Goal: Ask a question: Seek information or help from site administrators or community

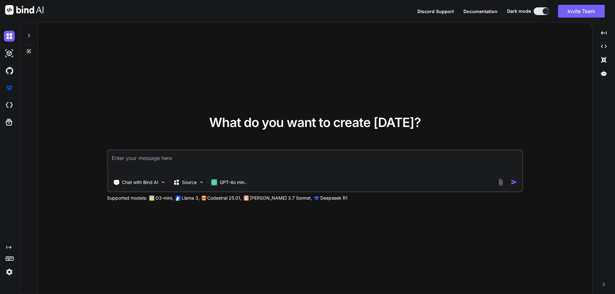
type textarea "x"
click at [9, 271] on img at bounding box center [9, 272] width 11 height 11
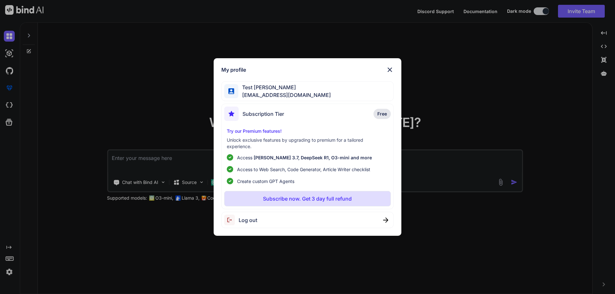
click at [131, 84] on div "My profile Test [PERSON_NAME] [EMAIL_ADDRESS][DOMAIN_NAME] Subscription Tier Fr…" at bounding box center [307, 147] width 615 height 294
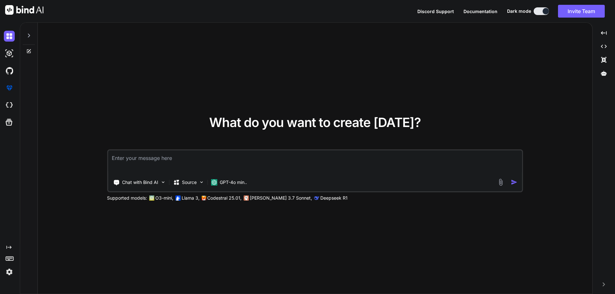
click at [144, 157] on textarea at bounding box center [315, 162] width 414 height 24
paste textarea "[EMAIL_ADDRESS][DOMAIN_NAME]"
type textarea "[EMAIL_ADDRESS][DOMAIN_NAME]"
type textarea "x"
drag, startPoint x: 224, startPoint y: 161, endPoint x: 42, endPoint y: 160, distance: 182.2
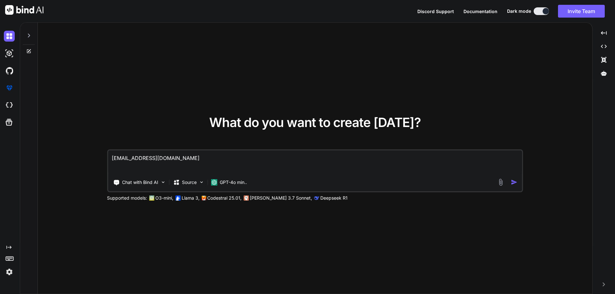
click at [42, 161] on div "What do you want to create [DATE]? [EMAIL_ADDRESS][DOMAIN_NAME] Chat with Bind …" at bounding box center [315, 159] width 554 height 272
paste textarea "Please share the details of all Udemy accounts which are dedicated to which tec…"
type textarea "Please share the details of all Udemy accounts which are dedicated to which tec…"
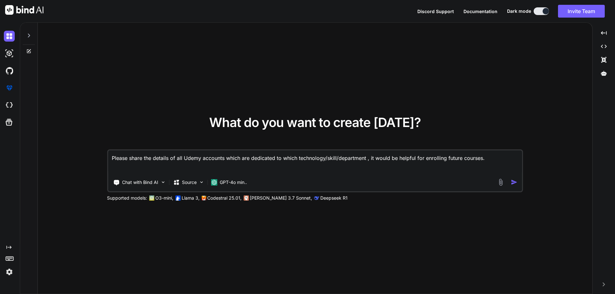
click at [490, 158] on textarea "Please share the details of all Udemy accounts which are dedicated to which tec…" at bounding box center [315, 162] width 414 height 24
type textarea "x"
type textarea "Please share the details of all Udemy accounts which are dedicated to which tec…"
type textarea "x"
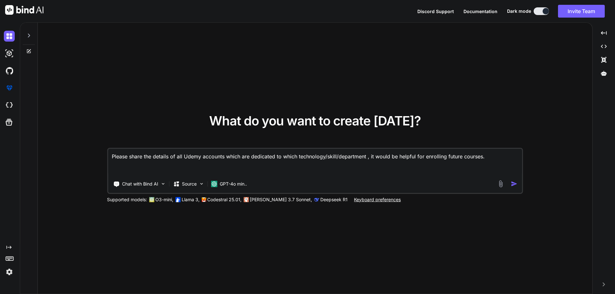
click at [118, 164] on textarea "Please share the details of all Udemy accounts which are dedicated to which tec…" at bounding box center [315, 162] width 414 height 27
click at [116, 170] on textarea "Please share the details of all Udemy accounts which are dedicated to which tec…" at bounding box center [315, 162] width 414 height 27
click at [126, 173] on textarea "Please share the details of all Udemy accounts which are dedicated to which tec…" at bounding box center [315, 162] width 414 height 27
click at [127, 168] on textarea "Please share the details of all Udemy accounts which are dedicated to which tec…" at bounding box center [315, 162] width 414 height 27
click at [119, 173] on textarea "Please share the details of all Udemy accounts which are dedicated to which tec…" at bounding box center [315, 162] width 414 height 27
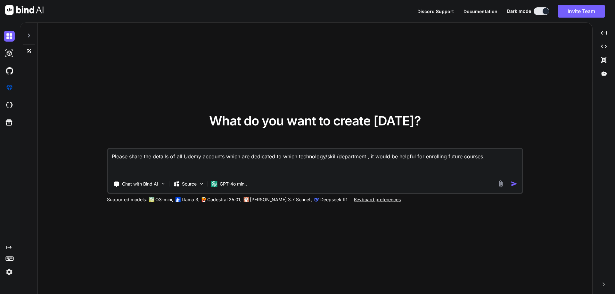
click at [120, 164] on textarea "Please share the details of all Udemy accounts which are dedicated to which tec…" at bounding box center [315, 162] width 414 height 27
click at [120, 171] on textarea "Please share the details of all Udemy accounts which are dedicated to which tec…" at bounding box center [315, 162] width 414 height 27
click at [125, 162] on textarea "Please share the details of all Udemy accounts which are dedicated to which tec…" at bounding box center [315, 162] width 414 height 27
drag, startPoint x: 130, startPoint y: 170, endPoint x: 208, endPoint y: 160, distance: 79.0
click at [132, 169] on textarea "Please share the details of all Udemy accounts which are dedicated to which tec…" at bounding box center [315, 162] width 414 height 27
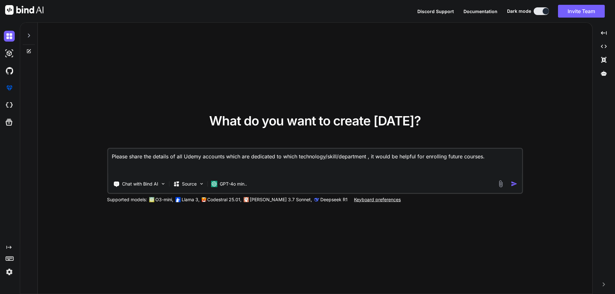
click at [493, 159] on textarea "Please share the details of all Udemy accounts which are dedicated to which tec…" at bounding box center [315, 162] width 414 height 27
click at [286, 166] on textarea "Please share the details of all Udemy accounts which are dedicated to which tec…" at bounding box center [315, 162] width 414 height 27
type textarea "Please share the details of all Udemy accounts which are dedicated to which tec…"
type textarea "x"
type textarea "Please share the details of all Udemy accounts which are dedicated to which tec…"
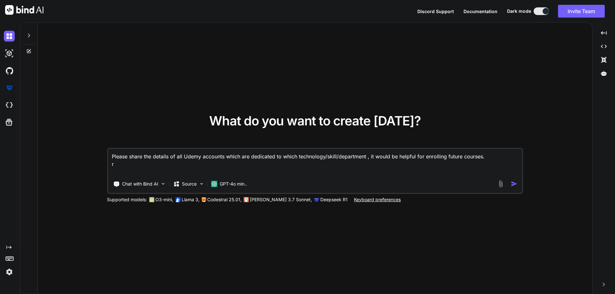
type textarea "x"
type textarea "Please share the details of all Udemy accounts which are dedicated to which tec…"
type textarea "x"
type textarea "Please share the details of all Udemy accounts which are dedicated to which tec…"
type textarea "x"
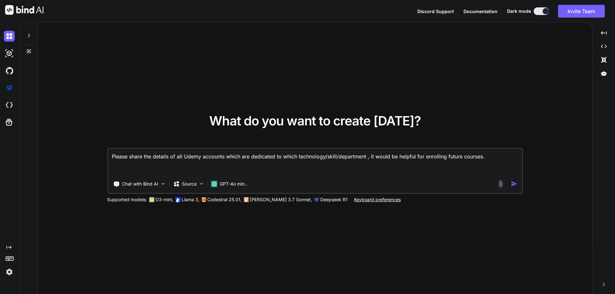
type textarea "Please share the details of all Udemy accounts which are dedicated to which tec…"
type textarea "x"
type textarea "Please share the details of all Udemy accounts which are dedicated to which tec…"
type textarea "x"
type textarea "Please share the details of all Udemy accounts which are dedicated to which tec…"
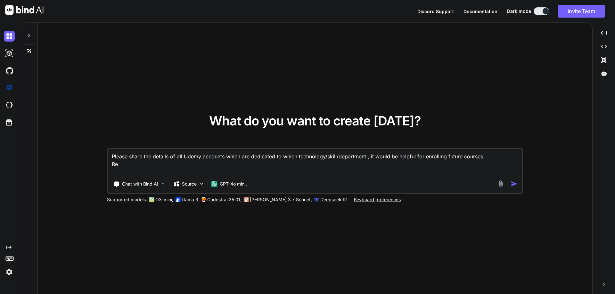
type textarea "x"
type textarea "Please share the details of all Udemy accounts which are dedicated to which tec…"
type textarea "x"
type textarea "Please share the details of all Udemy accounts which are dedicated to which tec…"
type textarea "x"
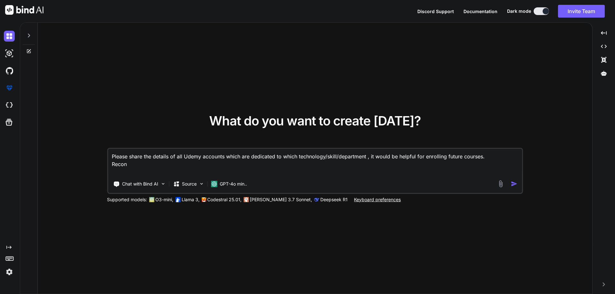
type textarea "Please share the details of all Udemy accounts which are dedicated to which tec…"
type textarea "x"
type textarea "Please share the details of all Udemy accounts which are dedicated to which tec…"
type textarea "x"
type textarea "Please share the details of all Udemy accounts which are dedicated to which tec…"
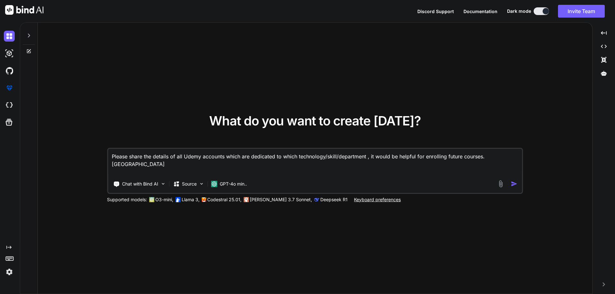
type textarea "x"
type textarea "Please share the details of all Udemy accounts which are dedicated to which tec…"
type textarea "x"
type textarea "Please share the details of all Udemy accounts which are dedicated to which tec…"
type textarea "x"
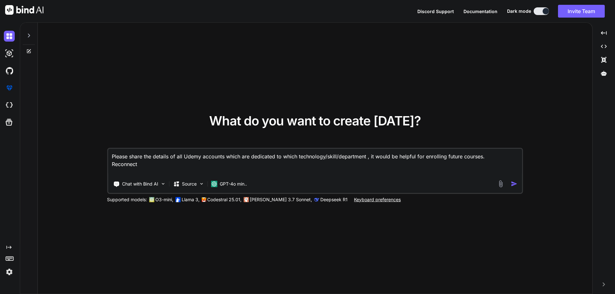
type textarea "Please share the details of all Udemy accounts which are dedicated to which tec…"
type textarea "x"
type textarea "Please share the details of all Udemy accounts which are dedicated to which tec…"
type textarea "x"
type textarea "Please share the details of all Udemy accounts which are dedicated to which tec…"
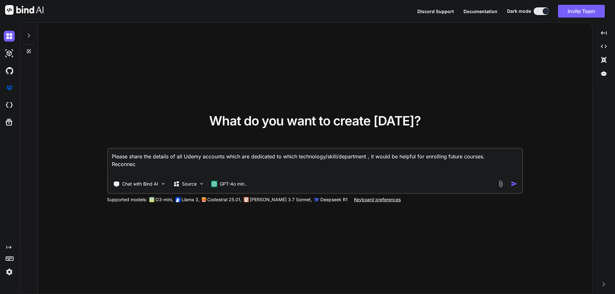
type textarea "x"
type textarea "Please share the details of all Udemy accounts which are dedicated to which tec…"
type textarea "x"
type textarea "Please share the details of all Udemy accounts which are dedicated to which tec…"
type textarea "x"
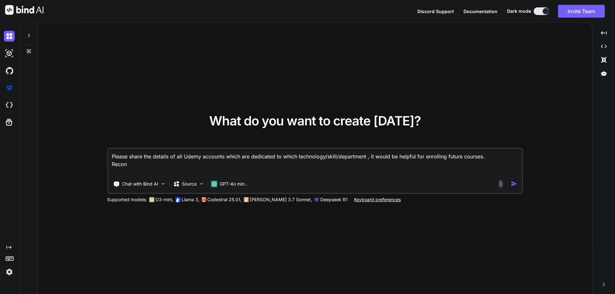
type textarea "Please share the details of all Udemy accounts which are dedicated to which tec…"
type textarea "x"
type textarea "Please share the details of all Udemy accounts which are dedicated to which tec…"
type textarea "x"
type textarea "Please share the details of all Udemy accounts which are dedicated to which tec…"
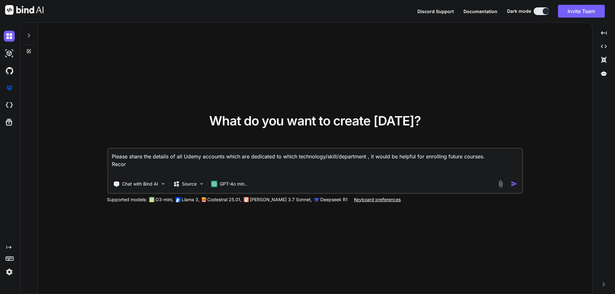
type textarea "x"
type textarea "Please share the details of all Udemy accounts which are dedicated to which tec…"
type textarea "x"
type textarea "Please share the details of all Udemy accounts which are dedicated to which tec…"
type textarea "x"
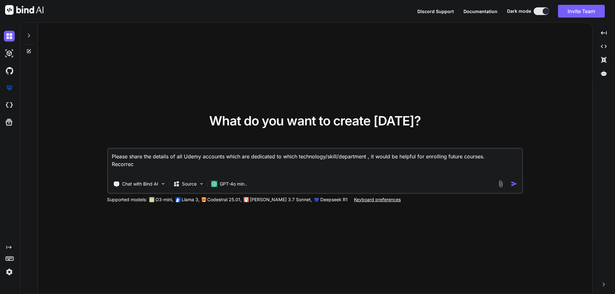
type textarea "Please share the details of all Udemy accounts which are dedicated to which tec…"
type textarea "x"
type textarea "Please share the details of all Udemy accounts which are dedicated to which tec…"
type textarea "x"
type textarea "Please share the details of all Udemy accounts which are dedicated to which tec…"
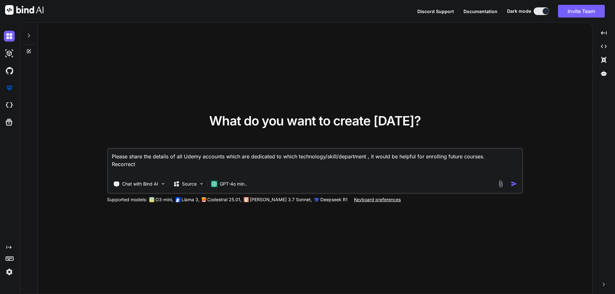
type textarea "x"
type textarea "Please share the details of all Udemy accounts which are dedicated to which tec…"
type textarea "x"
type textarea "Please share the details of all Udemy accounts which are dedicated to which tec…"
type textarea "x"
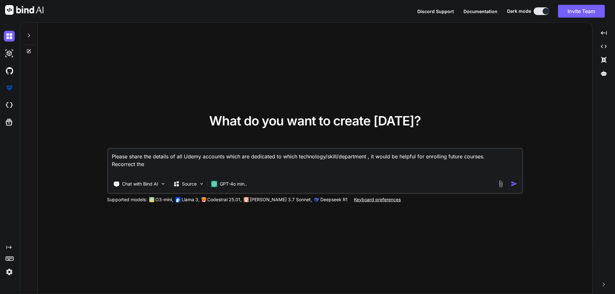
type textarea "Please share the details of all Udemy accounts which are dedicated to which tec…"
type textarea "x"
type textarea "Please share the details of all Udemy accounts which are dedicated to which tec…"
type textarea "x"
type textarea "Please share the details of all Udemy accounts which are dedicated to which tec…"
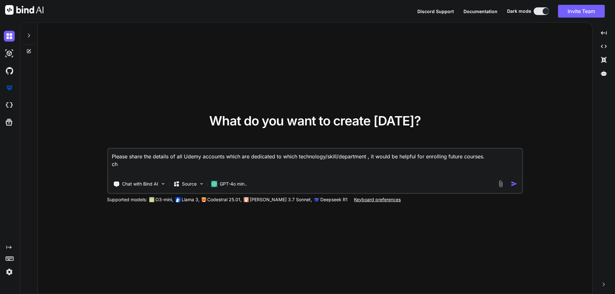
type textarea "x"
type textarea "Please share the details of all Udemy accounts which are dedicated to which tec…"
type textarea "x"
type textarea "Please share the details of all Udemy accounts which are dedicated to which tec…"
type textarea "x"
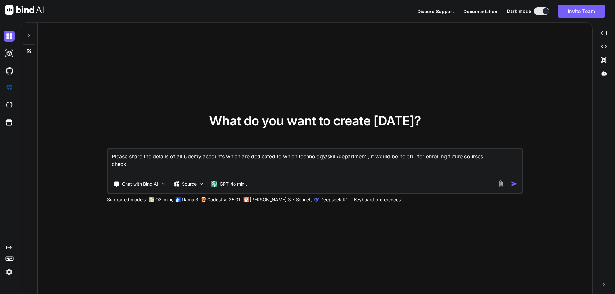
type textarea "Please share the details of all Udemy accounts which are dedicated to which tec…"
type textarea "x"
type textarea "Please share the details of all Udemy accounts which are dedicated to which tec…"
type textarea "x"
type textarea "Please share the details of all Udemy accounts which are dedicated to which tec…"
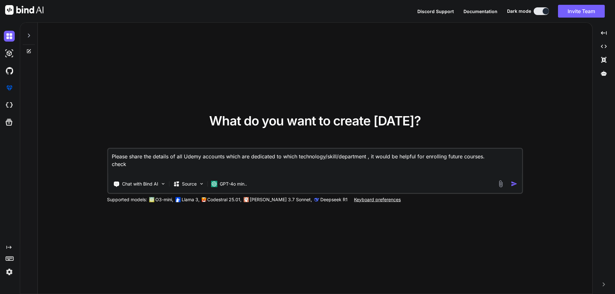
type textarea "x"
type textarea "Please share the details of all Udemy accounts which are dedicated to which tec…"
type textarea "x"
type textarea "Please share the details of all Udemy accounts which are dedicated to which tec…"
type textarea "x"
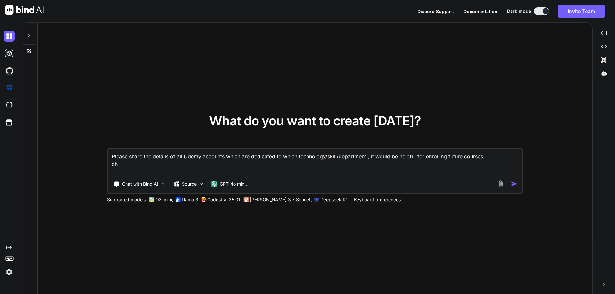
type textarea "Please share the details of all Udemy accounts which are dedicated to which tec…"
type textarea "x"
type textarea "Please share the details of all Udemy accounts which are dedicated to which tec…"
type textarea "x"
type textarea "Please share the details of all Udemy accounts which are dedicated to which tec…"
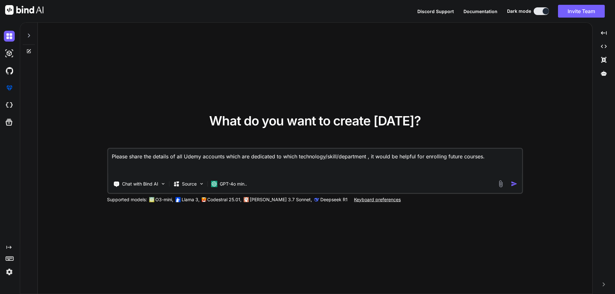
type textarea "x"
type textarea "Please share the details of all Udemy accounts which are dedicated to which tec…"
type textarea "x"
type textarea "Please share the details of all Udemy accounts which are dedicated to which tec…"
type textarea "x"
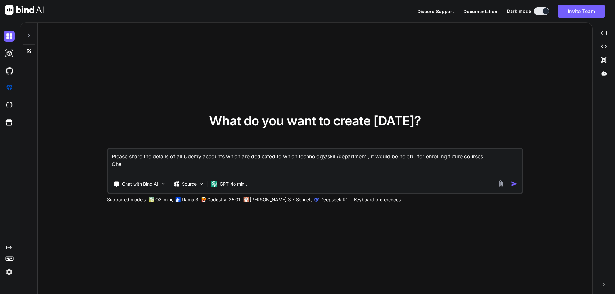
type textarea "Please share the details of all Udemy accounts which are dedicated to which tec…"
type textarea "x"
type textarea "Please share the details of all Udemy accounts which are dedicated to which tec…"
type textarea "x"
type textarea "Please share the details of all Udemy accounts which are dedicated to which tec…"
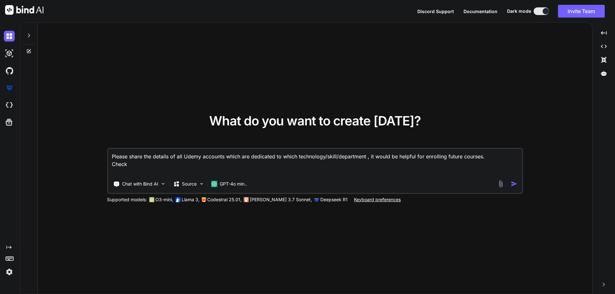
type textarea "x"
type textarea "Please share the details of all Udemy accounts which are dedicated to which tec…"
type textarea "x"
type textarea "Please share the details of all Udemy accounts which are dedicated to which tec…"
type textarea "x"
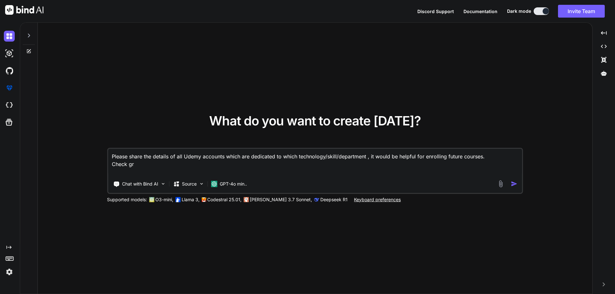
type textarea "Please share the details of all Udemy accounts which are dedicated to which tec…"
type textarea "x"
type textarea "Please share the details of all Udemy accounts which are dedicated to which tec…"
type textarea "x"
type textarea "Please share the details of all Udemy accounts which are dedicated to which tec…"
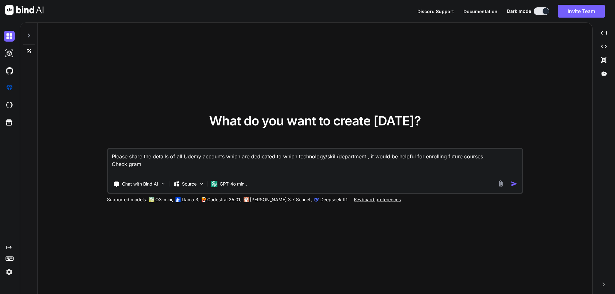
type textarea "x"
type textarea "Please share the details of all Udemy accounts which are dedicated to which tec…"
type textarea "x"
type textarea "Please share the details of all Udemy accounts which are dedicated to which tec…"
type textarea "x"
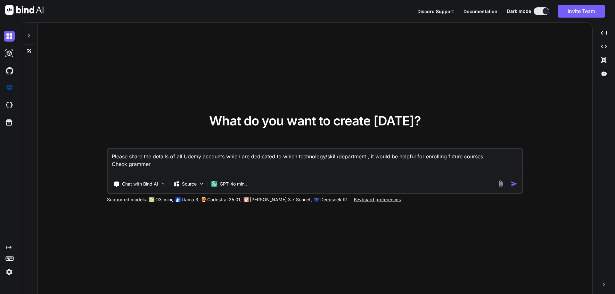
type textarea "Please share the details of all Udemy accounts which are dedicated to which tec…"
type textarea "x"
type textarea "Please share the details of all Udemy accounts which are dedicated to which tec…"
type textarea "x"
type textarea "Please share the details of all Udemy accounts which are dedicated to which tec…"
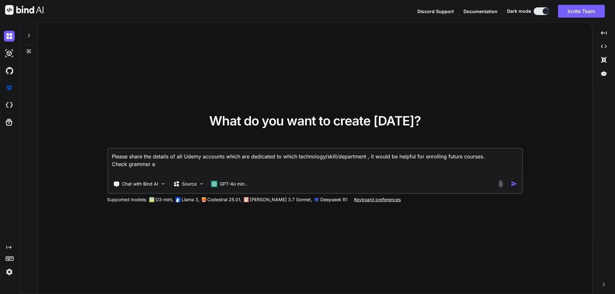
type textarea "x"
type textarea "Please share the details of all Udemy accounts which are dedicated to which tec…"
type textarea "x"
type textarea "Please share the details of all Udemy accounts which are dedicated to which tec…"
type textarea "x"
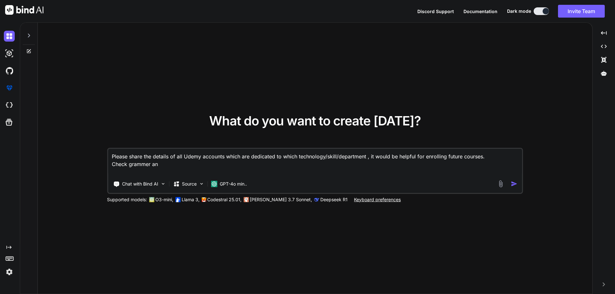
type textarea "Please share the details of all Udemy accounts which are dedicated to which tec…"
type textarea "x"
type textarea "Please share the details of all Udemy accounts which are dedicated to which tec…"
type textarea "x"
type textarea "Please share the details of all Udemy accounts which are dedicated to which tec…"
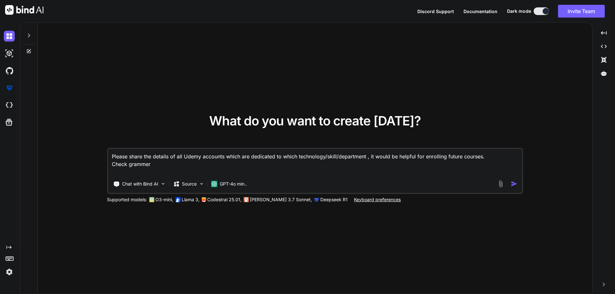
type textarea "x"
type textarea "Please share the details of all Udemy accounts which are dedicated to which tec…"
type textarea "x"
type textarea "Please share the details of all Udemy accounts which are dedicated to which tec…"
type textarea "x"
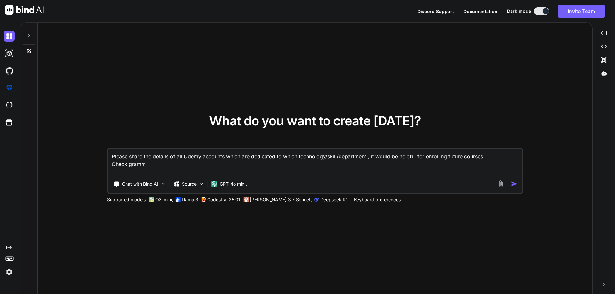
type textarea "Please share the details of all Udemy accounts which are dedicated to which tec…"
type textarea "x"
type textarea "Please share the details of all Udemy accounts which are dedicated to which tec…"
type textarea "x"
type textarea "Please share the details of all Udemy accounts which are dedicated to which tec…"
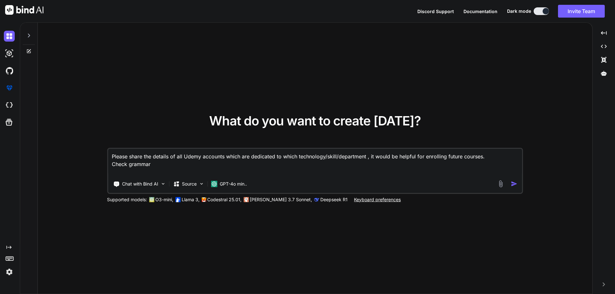
type textarea "x"
type textarea "Please share the details of all Udemy accounts which are dedicated to which tec…"
type textarea "x"
type textarea "Please share the details of all Udemy accounts which are dedicated to which tec…"
type textarea "x"
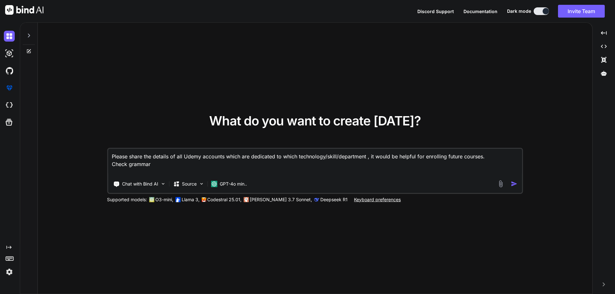
type textarea "Please share the details of all Udemy accounts which are dedicated to which tec…"
type textarea "x"
type textarea "Please share the details of all Udemy accounts which are dedicated to which tec…"
type textarea "x"
type textarea "Please share the details of all Udemy accounts which are dedicated to which tec…"
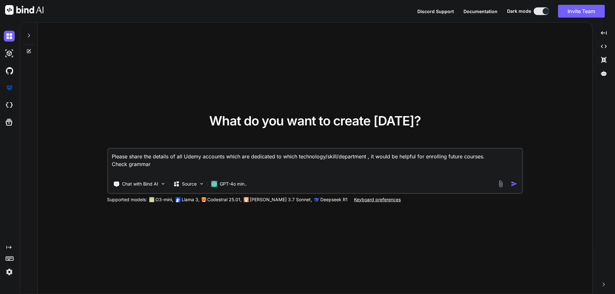
type textarea "x"
type textarea "Please share the details of all Udemy accounts which are dedicated to which tec…"
type textarea "x"
type textarea "Please share the details of all Udemy accounts which are dedicated to which tec…"
type textarea "x"
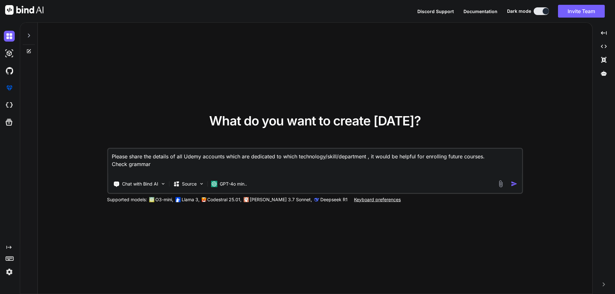
type textarea "Please share the details of all Udemy accounts which are dedicated to which tec…"
type textarea "x"
type textarea "Please share the details of all Udemy accounts which are dedicated to which tec…"
type textarea "x"
type textarea "Please share the details of all Udemy accounts which are dedicated to which tec…"
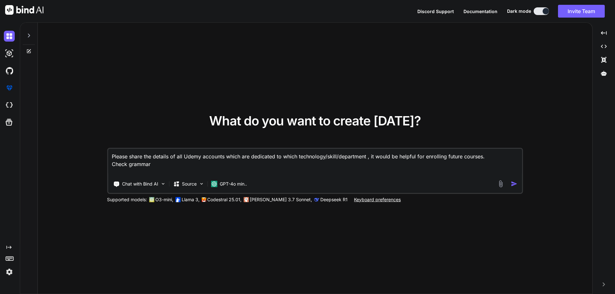
type textarea "x"
type textarea "Please share the details of all Udemy accounts which are dedicated to which tec…"
type textarea "x"
type textarea "Please share the details of all Udemy accounts which are dedicated to which tec…"
type textarea "x"
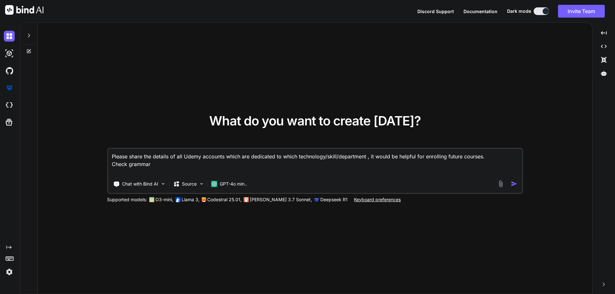
type textarea "Please share the details of all Udemy accounts which are dedicated to which tec…"
type textarea "x"
type textarea "Please share the details of all Udemy accounts which are dedicated to which tec…"
type textarea "x"
type textarea "Please share the details of all Udemy accounts which are dedicated to which tec…"
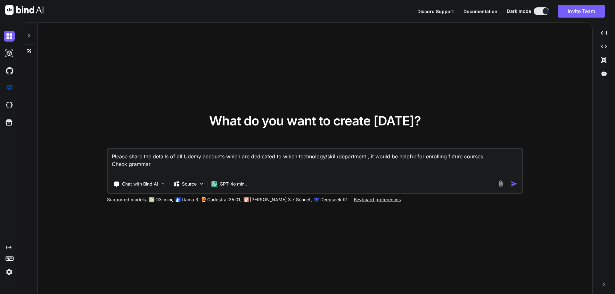
type textarea "x"
type textarea "Please share the details of all Udemy accounts which are dedicated to which tec…"
type textarea "x"
type textarea "Please share the details of all Udemy accounts which are dedicated to which tec…"
type textarea "x"
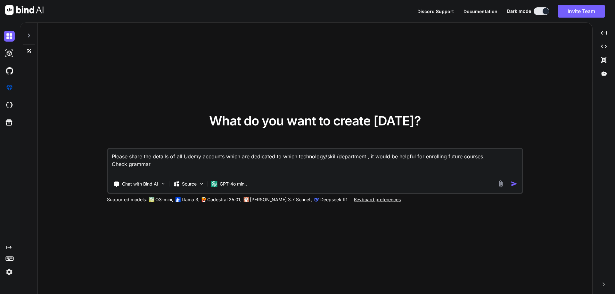
type textarea "Please share the details of all Udemy accounts which are dedicated to which tec…"
type textarea "x"
type textarea "Please share the details of all Udemy accounts which are dedicated to which tec…"
type textarea "x"
type textarea "Please share the details of all Udemy accounts which are dedicated to which tec…"
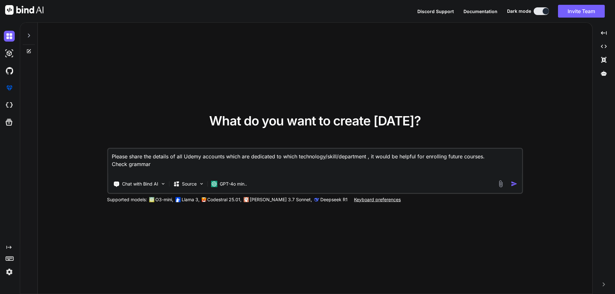
type textarea "x"
type textarea "Please share the details of all Udemy accounts which are dedicated to which tec…"
type textarea "x"
type textarea "Please share the details of all Udemy accounts which are dedicated to which tec…"
type textarea "x"
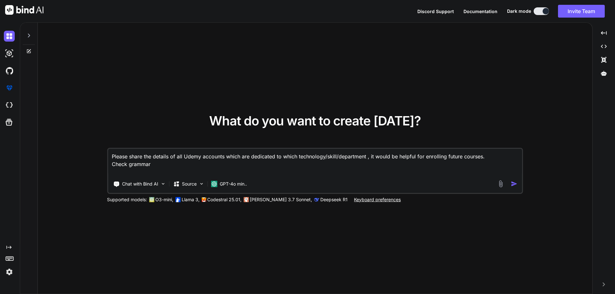
type textarea "Please share the details of all Udemy accounts which are dedicated to which tec…"
type textarea "x"
type textarea "Please share the details of all Udemy accounts which are dedicated to which tec…"
type textarea "x"
type textarea "Please share the details of all Udemy accounts which are dedicated to which tec…"
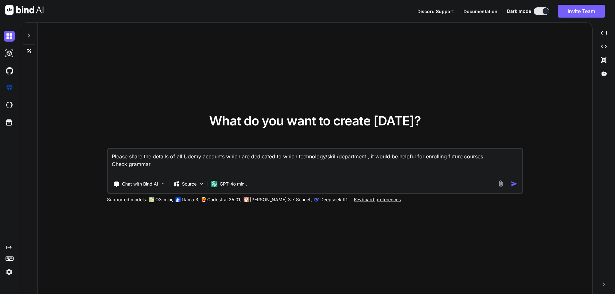
type textarea "x"
type textarea "Please share the details of all Udemy accounts which are dedicated to which tec…"
type textarea "x"
type textarea "Please share the details of all Udemy accounts which are dedicated to which tec…"
type textarea "x"
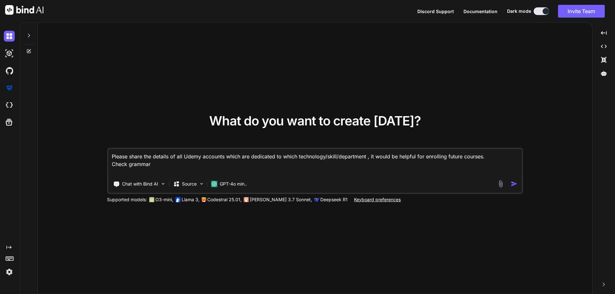
type textarea "Please share the details of all Udemy accounts which are dedicated to which tec…"
type textarea "x"
type textarea "Please share the details of all Udemy accounts which are dedicated to which tec…"
type textarea "x"
type textarea "Please share the details of all Udemy accounts which are dedicated to which tec…"
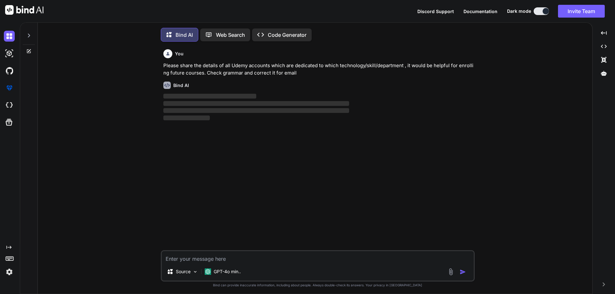
scroll to position [3, 0]
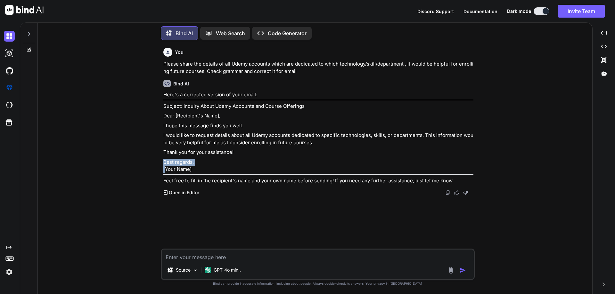
drag, startPoint x: 238, startPoint y: 152, endPoint x: 187, endPoint y: 175, distance: 56.0
click at [164, 176] on div "Here's a corrected version of your email: Subject: Inquiry About Udemy Accounts…" at bounding box center [318, 137] width 310 height 93
drag, startPoint x: 199, startPoint y: 177, endPoint x: 155, endPoint y: 105, distance: 84.7
click at [155, 105] on div "You Please share the details of all Udemy accounts which are dedicated to which…" at bounding box center [317, 169] width 549 height 249
drag, startPoint x: 218, startPoint y: 171, endPoint x: 199, endPoint y: 174, distance: 18.7
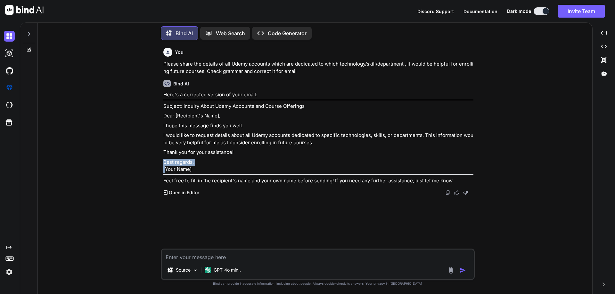
click at [217, 171] on p "Best regards, [Your Name]" at bounding box center [318, 166] width 310 height 14
click at [197, 173] on p "Best regards, [Your Name]" at bounding box center [318, 166] width 310 height 14
drag, startPoint x: 195, startPoint y: 177, endPoint x: 158, endPoint y: 106, distance: 80.5
click at [158, 106] on div "You Please share the details of all Udemy accounts which are dedicated to which…" at bounding box center [317, 169] width 549 height 249
click at [199, 167] on p "Best regards, [Your Name]" at bounding box center [318, 166] width 310 height 14
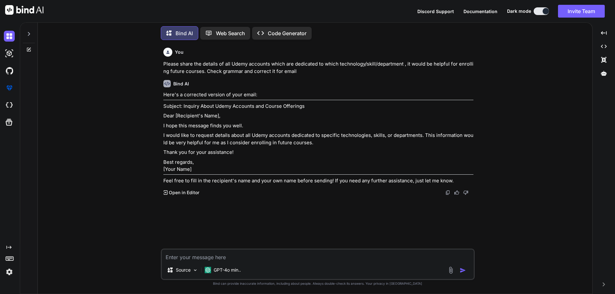
drag, startPoint x: 180, startPoint y: 172, endPoint x: 153, endPoint y: 109, distance: 68.6
click at [153, 109] on div "You Please share the details of all Udemy accounts which are dedicated to which…" at bounding box center [317, 169] width 549 height 249
click at [208, 171] on p "Best regards, [Your Name]" at bounding box center [318, 166] width 310 height 14
drag, startPoint x: 194, startPoint y: 175, endPoint x: 158, endPoint y: 106, distance: 78.0
click at [158, 106] on div "You Please share the details of all Udemy accounts which are dedicated to which…" at bounding box center [317, 169] width 549 height 249
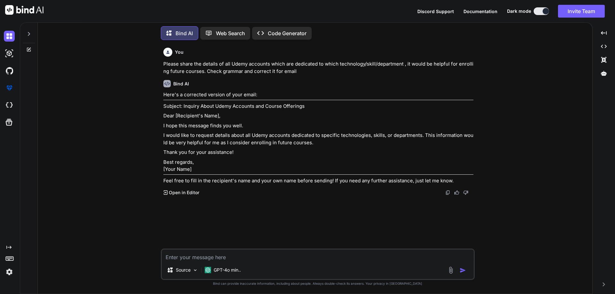
click at [216, 169] on p "Best regards, [Your Name]" at bounding box center [318, 166] width 310 height 14
drag, startPoint x: 197, startPoint y: 174, endPoint x: 159, endPoint y: 105, distance: 78.8
click at [159, 105] on div "You Please share the details of all Udemy accounts which are dedicated to which…" at bounding box center [317, 169] width 549 height 249
click at [215, 166] on p "Best regards, [Your Name]" at bounding box center [318, 166] width 310 height 14
drag, startPoint x: 200, startPoint y: 176, endPoint x: 158, endPoint y: 105, distance: 82.0
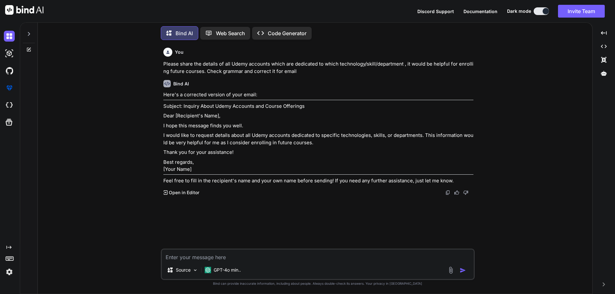
click at [158, 105] on div "You Please share the details of all Udemy accounts which are dedicated to which…" at bounding box center [317, 169] width 549 height 249
click at [198, 173] on p "Best regards, [Your Name]" at bounding box center [318, 166] width 310 height 14
drag, startPoint x: 199, startPoint y: 176, endPoint x: 159, endPoint y: 108, distance: 79.0
click at [159, 108] on div "You Please share the details of all Udemy accounts which are dedicated to which…" at bounding box center [317, 169] width 549 height 249
click at [277, 171] on p "Best regards, [Your Name]" at bounding box center [318, 166] width 310 height 14
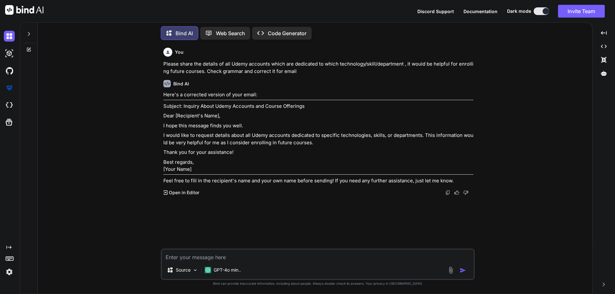
click at [306, 143] on p "I would like to request details about all Udemy accounts dedicated to specific …" at bounding box center [318, 139] width 310 height 14
click at [263, 142] on p "I would like to request details about all Udemy accounts dedicated to specific …" at bounding box center [318, 139] width 310 height 14
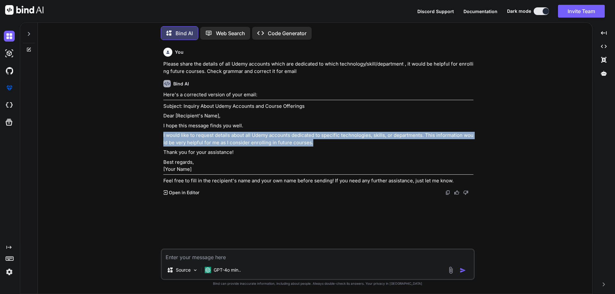
drag, startPoint x: 314, startPoint y: 144, endPoint x: 163, endPoint y: 139, distance: 150.9
click at [163, 139] on p "I would like to request details about all Udemy accounts dedicated to specific …" at bounding box center [318, 139] width 310 height 14
copy p "I would like to request details about all Udemy accounts dedicated to specific …"
